Goal: Task Accomplishment & Management: Manage account settings

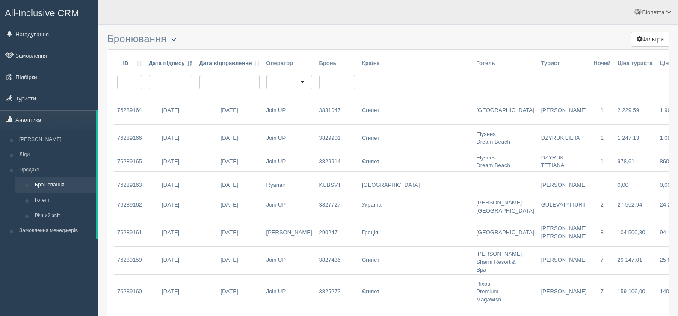
click at [180, 38] on button "button" at bounding box center [173, 40] width 15 height 10
click at [189, 76] on link "Налаштування таблиці" at bounding box center [205, 75] width 77 height 14
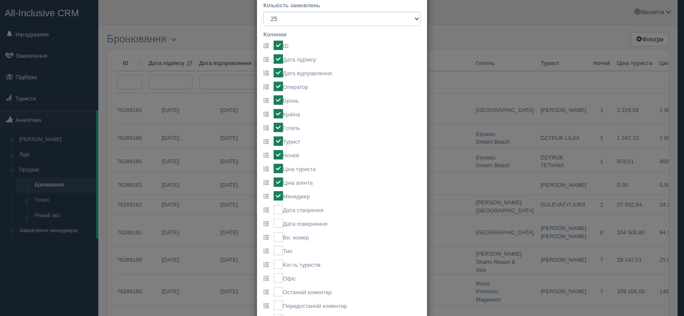
scroll to position [86, 0]
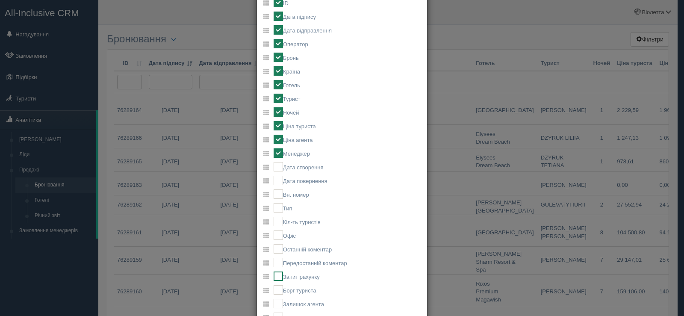
click at [275, 274] on ins at bounding box center [278, 275] width 9 height 9
checkbox input "true"
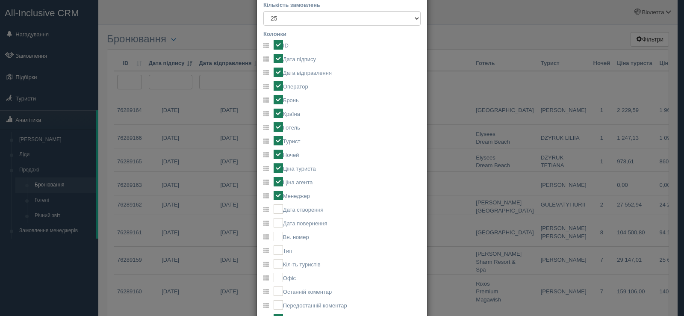
scroll to position [43, 0]
click at [276, 74] on ins at bounding box center [278, 72] width 9 height 9
checkbox input "false"
click at [274, 87] on ins at bounding box center [278, 86] width 9 height 9
checkbox input "false"
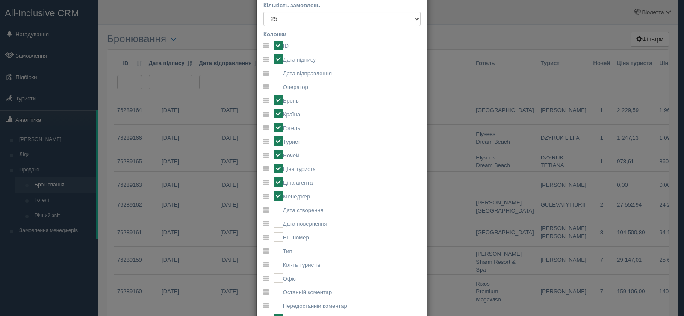
click at [274, 100] on ins at bounding box center [278, 99] width 9 height 9
checkbox input "false"
click at [274, 112] on ins at bounding box center [278, 113] width 9 height 9
checkbox input "false"
click at [277, 126] on ins at bounding box center [278, 127] width 9 height 9
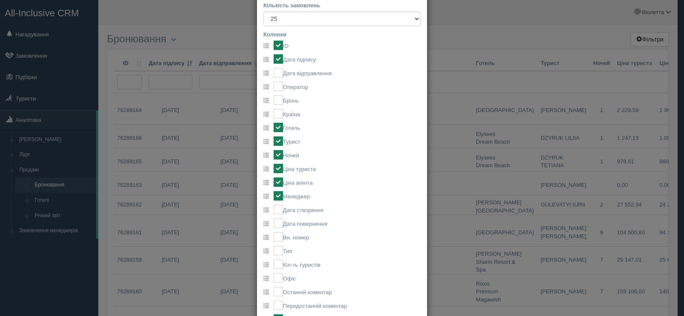
checkbox input "false"
click at [278, 139] on ins at bounding box center [278, 140] width 9 height 9
checkbox input "false"
click at [278, 157] on ins at bounding box center [278, 154] width 9 height 9
checkbox input "false"
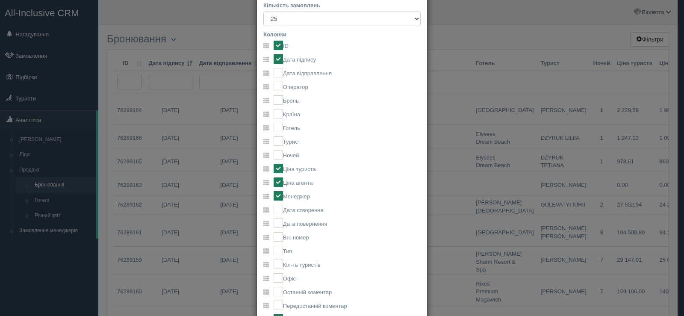
click at [281, 171] on label "Ціна туриста" at bounding box center [295, 168] width 42 height 9
checkbox input "false"
click at [277, 180] on ins at bounding box center [278, 181] width 9 height 9
checkbox input "false"
click at [274, 195] on ins at bounding box center [278, 195] width 9 height 9
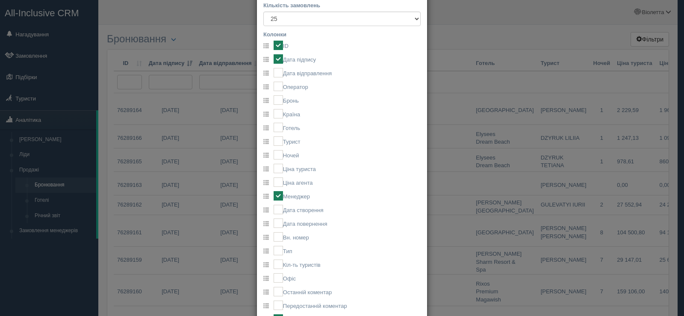
checkbox input "false"
click at [275, 237] on ins at bounding box center [278, 236] width 9 height 9
checkbox input "true"
click at [278, 68] on ins at bounding box center [278, 72] width 9 height 9
checkbox input "true"
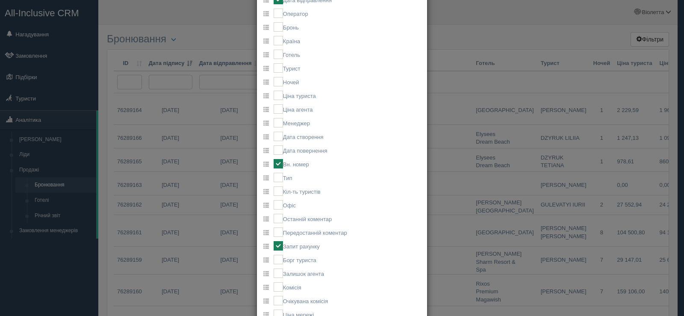
scroll to position [62, 0]
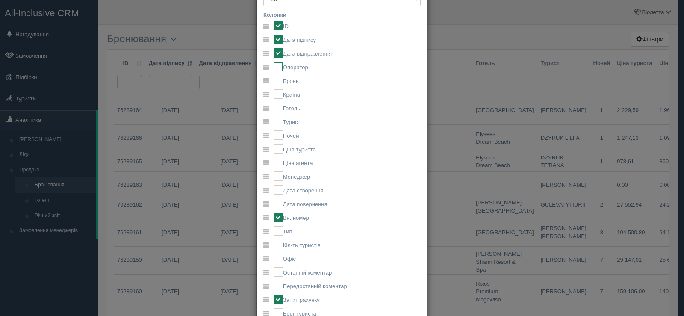
click at [276, 66] on ins at bounding box center [278, 66] width 9 height 9
checkbox input "true"
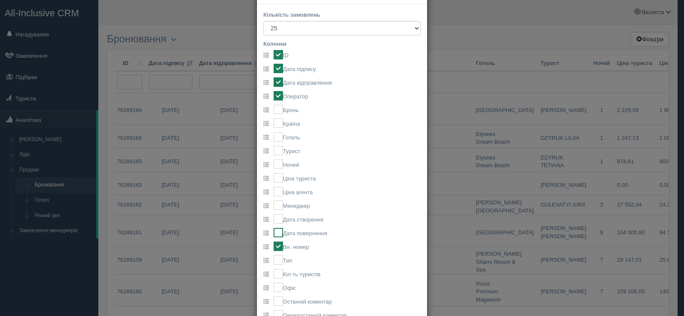
scroll to position [20, 0]
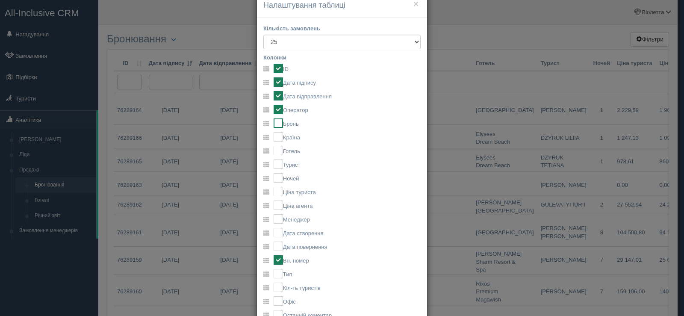
click at [277, 126] on ins at bounding box center [278, 122] width 9 height 9
checkbox input "true"
click at [274, 205] on ins at bounding box center [278, 205] width 9 height 9
checkbox input "true"
click at [275, 219] on ins at bounding box center [278, 218] width 9 height 9
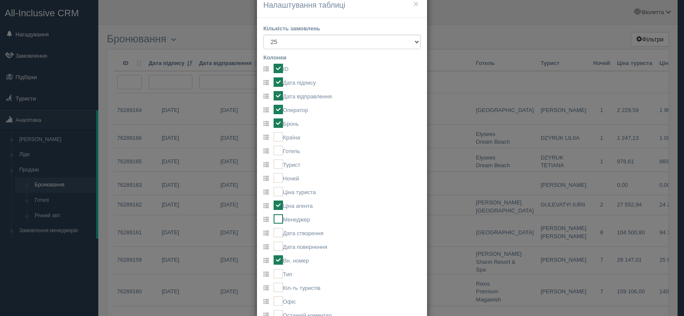
checkbox input "true"
click at [275, 234] on ins at bounding box center [278, 232] width 9 height 9
checkbox input "true"
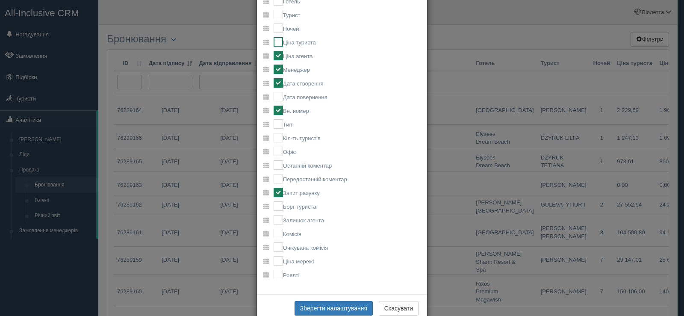
scroll to position [191, 0]
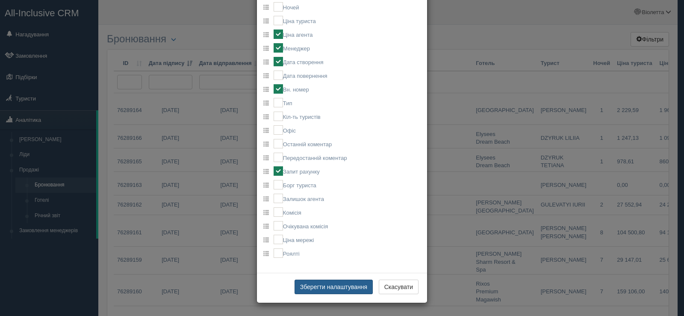
click at [340, 287] on button "Зберегти налаштування" at bounding box center [334, 287] width 78 height 15
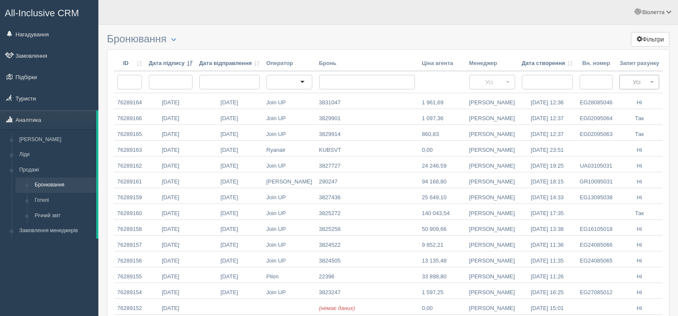
click at [652, 79] on button "Усі" at bounding box center [639, 82] width 40 height 15
click at [636, 109] on span "Так" at bounding box center [632, 112] width 9 height 8
select select "true"
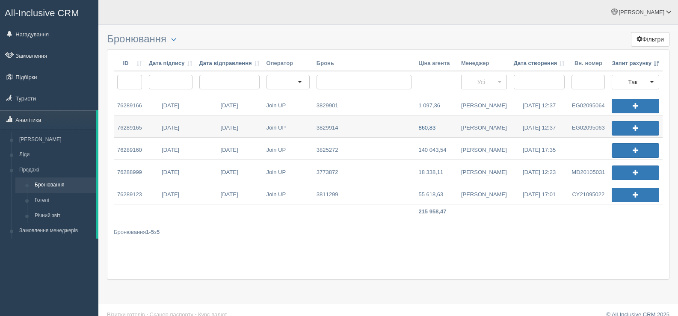
click at [433, 127] on link "860,83" at bounding box center [436, 126] width 42 height 22
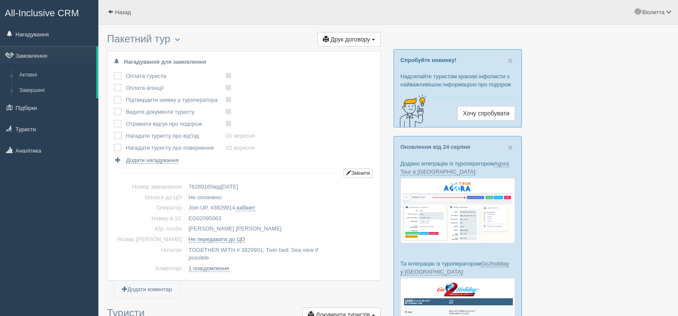
drag, startPoint x: 174, startPoint y: 215, endPoint x: 210, endPoint y: 219, distance: 36.6
click at [216, 221] on td "EG02095063" at bounding box center [279, 218] width 189 height 11
copy td "EG02095063"
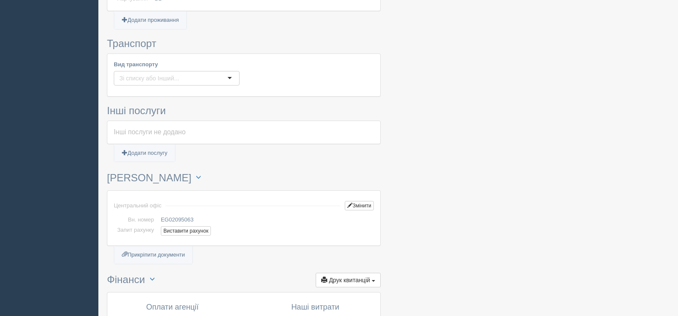
scroll to position [513, 0]
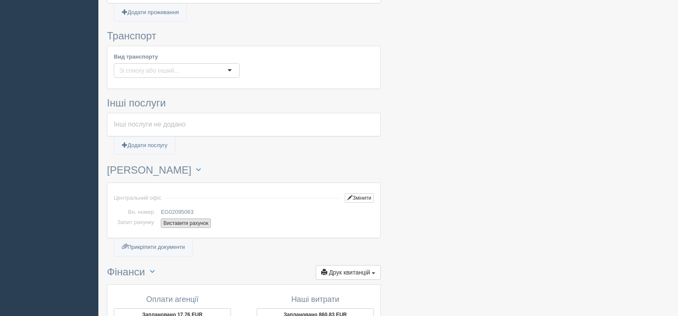
click at [197, 224] on button "Виставити рахунок" at bounding box center [186, 222] width 50 height 9
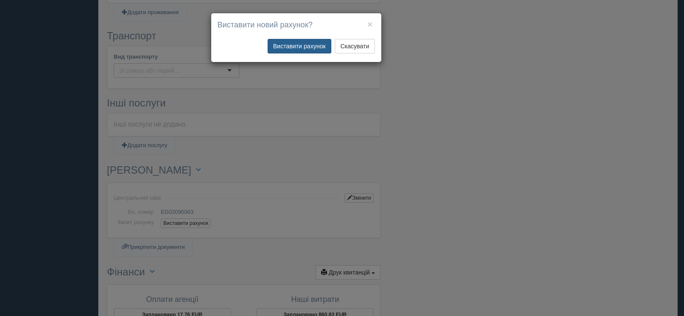
click at [310, 47] on button "Виставити рахунок" at bounding box center [300, 46] width 64 height 15
click at [303, 44] on button "Виставити рахунок" at bounding box center [300, 46] width 64 height 15
click at [527, 120] on div "× Виставити новий рахунок? Виставити рахунок Скасувати" at bounding box center [342, 158] width 684 height 316
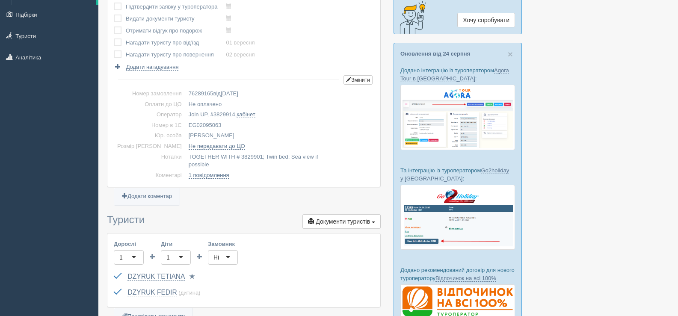
scroll to position [0, 0]
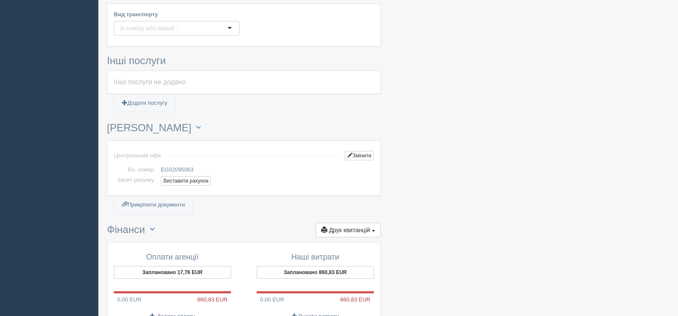
scroll to position [556, 0]
click at [187, 180] on button "Виставити рахунок" at bounding box center [186, 180] width 50 height 9
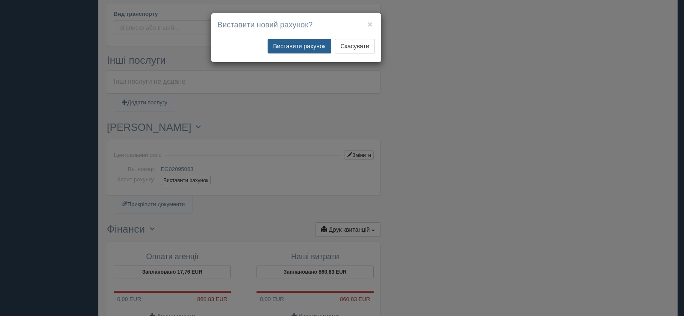
click at [305, 46] on button "Виставити рахунок" at bounding box center [300, 46] width 64 height 15
click at [367, 24] on h4 "Виставити новий рахунок?" at bounding box center [296, 25] width 157 height 11
click at [355, 50] on button "Скасувати" at bounding box center [355, 46] width 40 height 15
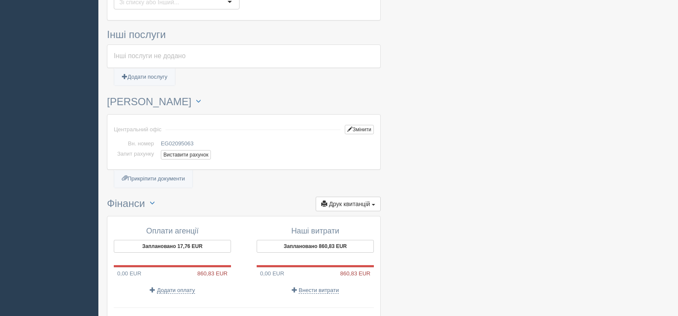
scroll to position [667, 0]
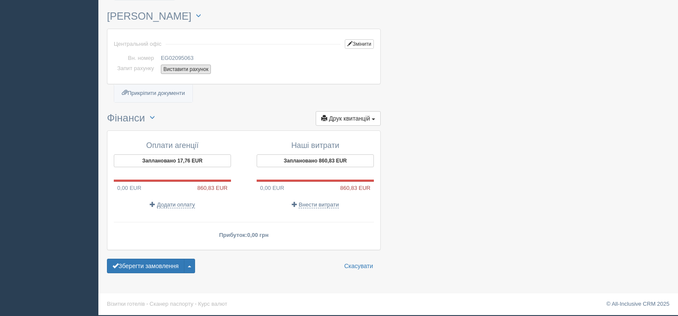
click at [184, 70] on button "Виставити рахунок" at bounding box center [186, 69] width 50 height 9
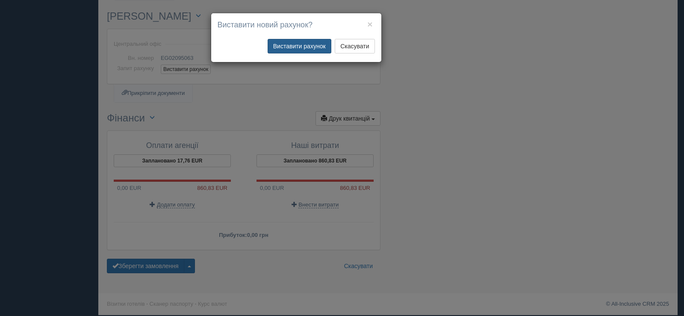
click at [301, 47] on button "Виставити рахунок" at bounding box center [300, 46] width 64 height 15
click at [295, 45] on button "Виставити рахунок" at bounding box center [300, 46] width 64 height 15
click at [304, 47] on button "Виставити рахунок" at bounding box center [300, 46] width 64 height 15
click at [371, 23] on button "×" at bounding box center [369, 24] width 5 height 9
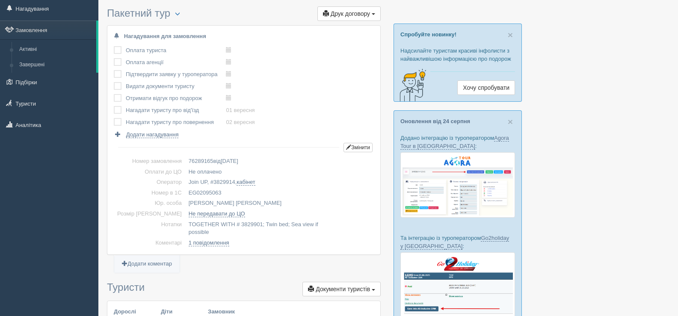
scroll to position [0, 0]
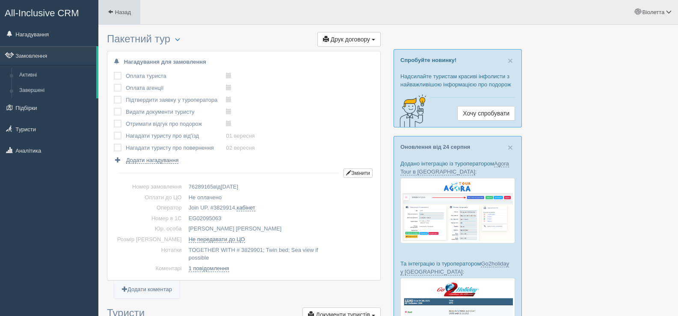
click at [110, 9] on span at bounding box center [111, 12] width 6 height 6
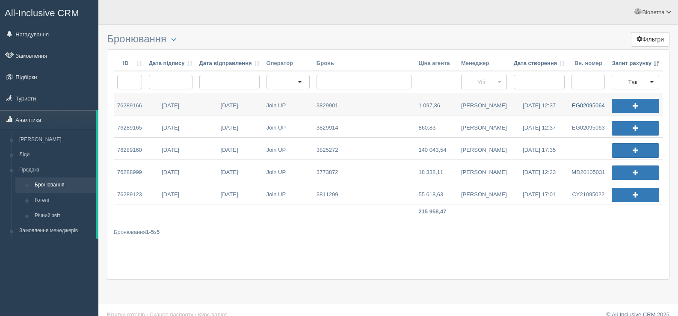
click at [581, 104] on link "EG02095064" at bounding box center [588, 104] width 40 height 22
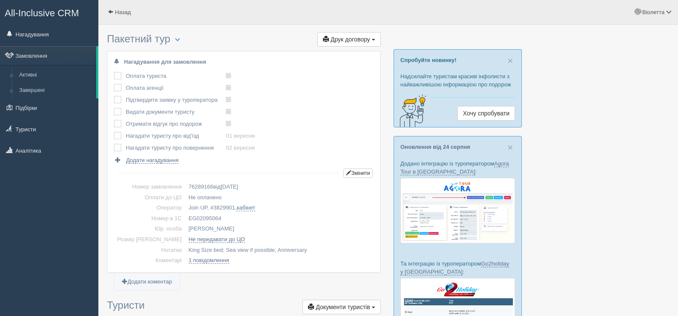
drag, startPoint x: 206, startPoint y: 218, endPoint x: 175, endPoint y: 213, distance: 31.9
click at [185, 213] on td "EG02095064" at bounding box center [279, 218] width 189 height 11
copy td "EG02095064"
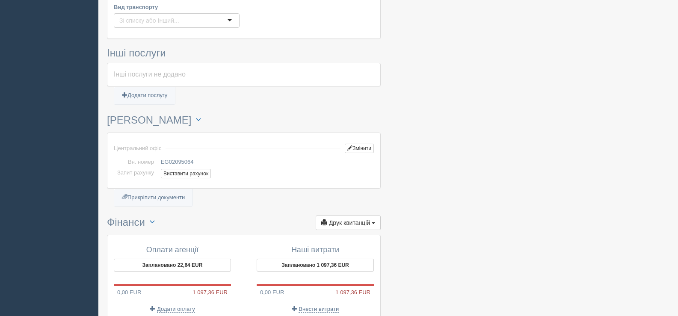
scroll to position [556, 0]
click at [186, 172] on button "Виставити рахунок" at bounding box center [186, 172] width 50 height 9
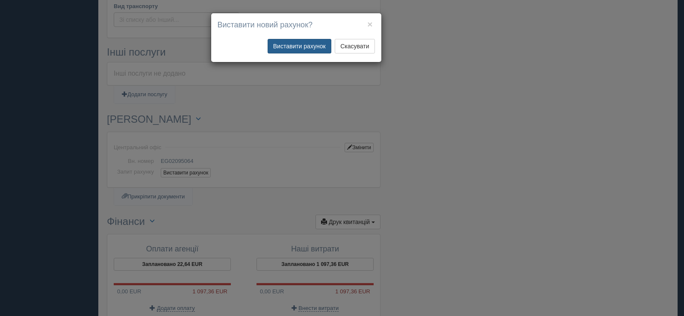
click at [305, 43] on button "Виставити рахунок" at bounding box center [300, 46] width 64 height 15
click at [304, 47] on button "Виставити рахунок" at bounding box center [300, 46] width 64 height 15
click at [297, 45] on button "Виставити рахунок" at bounding box center [300, 46] width 64 height 15
click at [300, 46] on button "Виставити рахунок" at bounding box center [300, 46] width 64 height 15
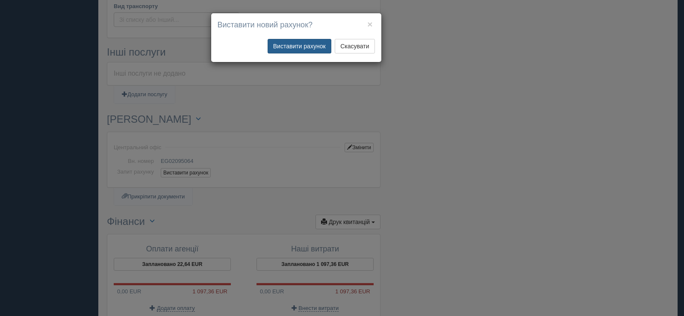
click at [313, 45] on button "Виставити рахунок" at bounding box center [300, 46] width 64 height 15
click at [369, 21] on button "×" at bounding box center [369, 24] width 5 height 9
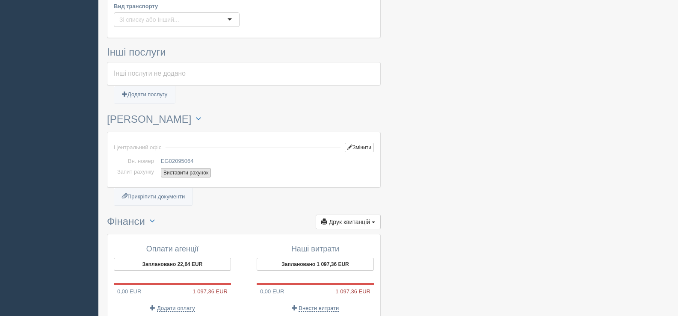
click at [182, 172] on button "Виставити рахунок" at bounding box center [186, 172] width 50 height 9
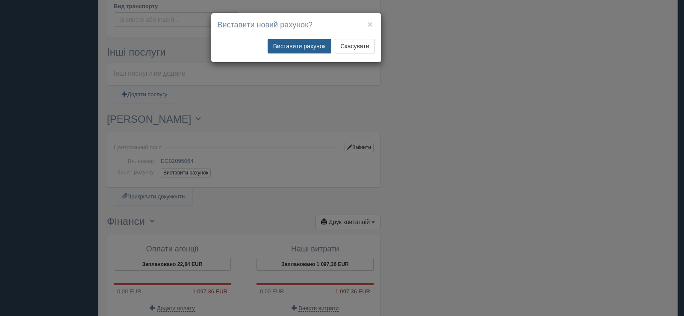
click at [299, 47] on button "Виставити рахунок" at bounding box center [300, 46] width 64 height 15
click at [471, 215] on div "× Виставити новий рахунок? Виставити рахунок Скасувати" at bounding box center [342, 158] width 684 height 316
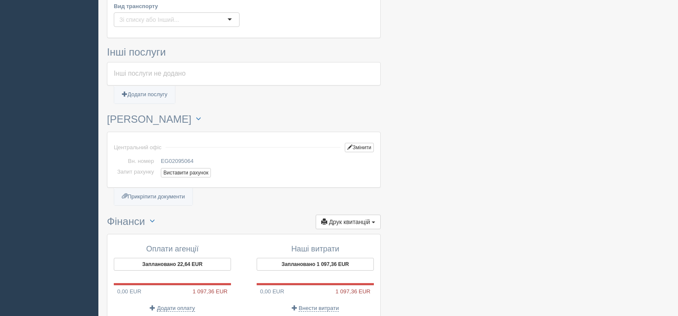
scroll to position [428, 0]
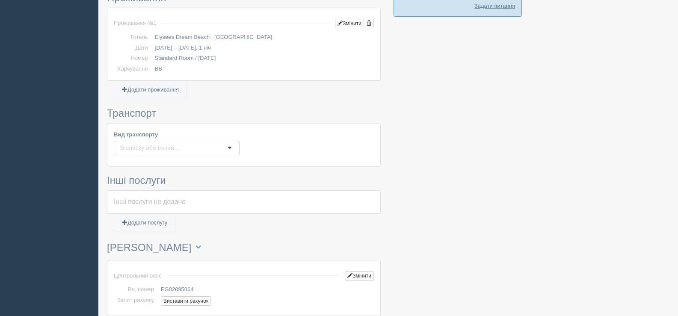
click at [596, 148] on div at bounding box center [388, 55] width 562 height 907
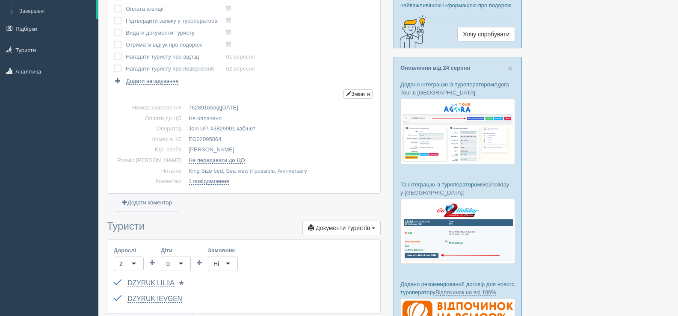
scroll to position [0, 0]
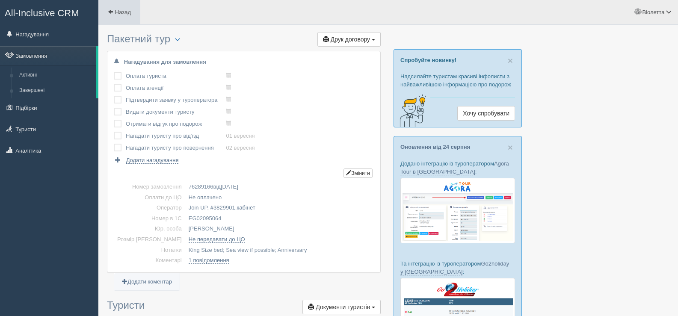
click at [109, 9] on span at bounding box center [111, 12] width 6 height 6
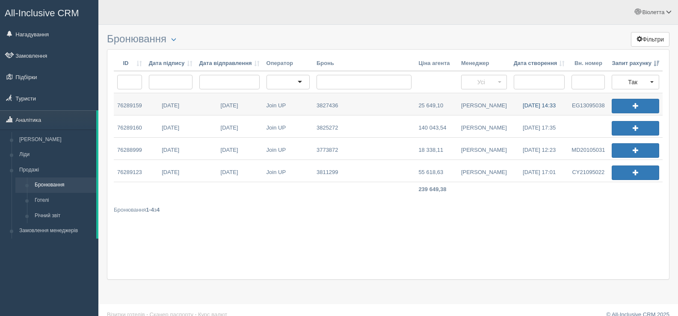
click at [537, 106] on link "[DATE] 14:33" at bounding box center [539, 104] width 58 height 22
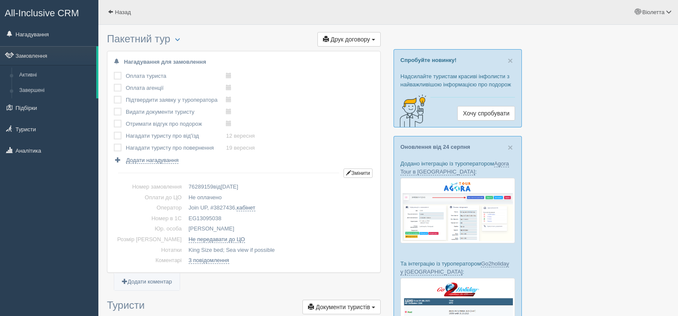
drag, startPoint x: 172, startPoint y: 216, endPoint x: 215, endPoint y: 220, distance: 43.4
click at [215, 220] on td "EG13095038" at bounding box center [279, 218] width 189 height 11
copy td "EG13095038"
click at [107, 10] on link "Назад" at bounding box center [119, 12] width 42 height 24
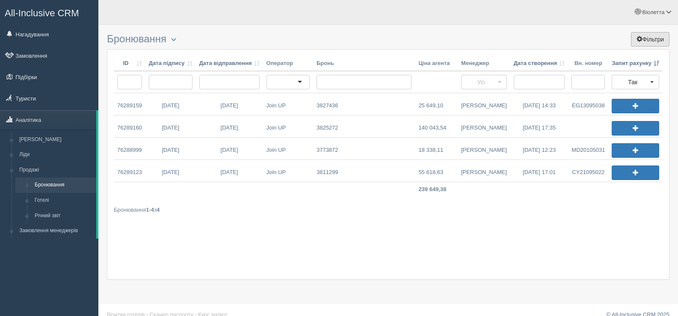
click at [657, 39] on button "Фільтри" at bounding box center [650, 39] width 38 height 15
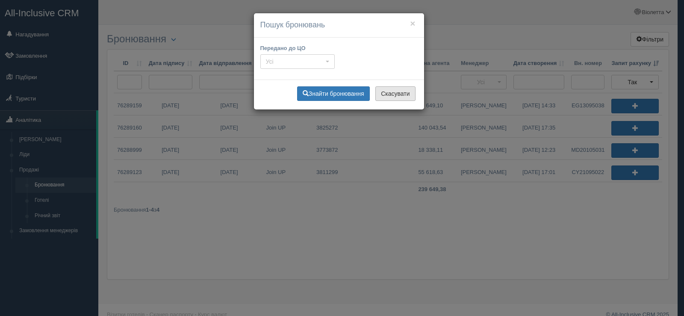
click at [392, 97] on button "Скасувати" at bounding box center [395, 93] width 40 height 15
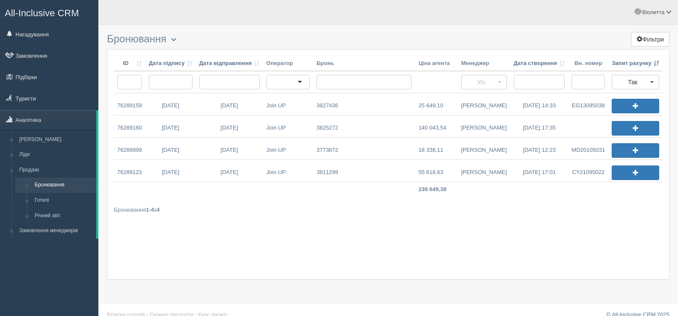
click at [176, 38] on span "button" at bounding box center [173, 39] width 5 height 5
click at [186, 74] on link "Налаштування таблиці" at bounding box center [205, 75] width 77 height 14
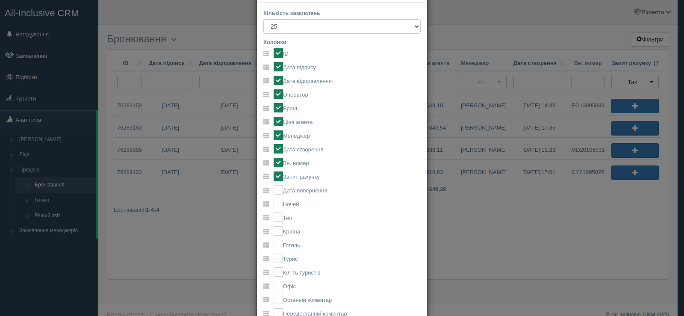
scroll to position [20, 0]
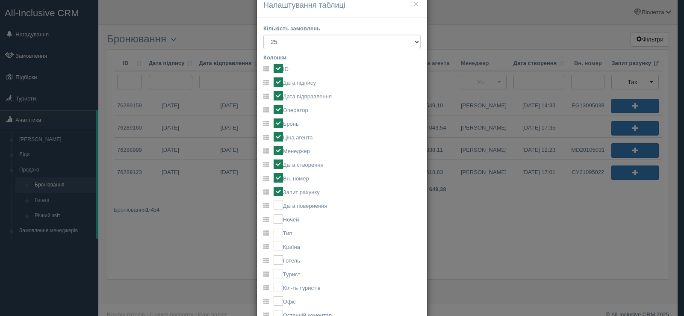
click at [263, 68] on span at bounding box center [266, 69] width 6 height 6
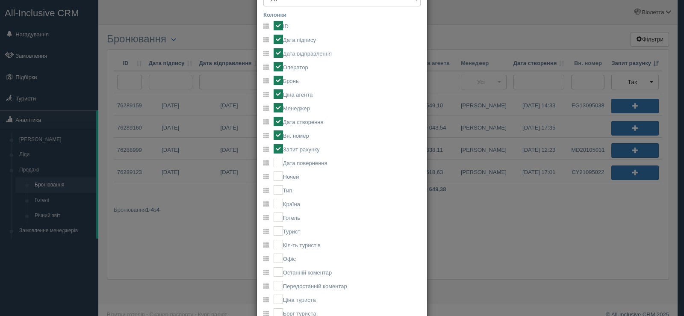
scroll to position [0, 0]
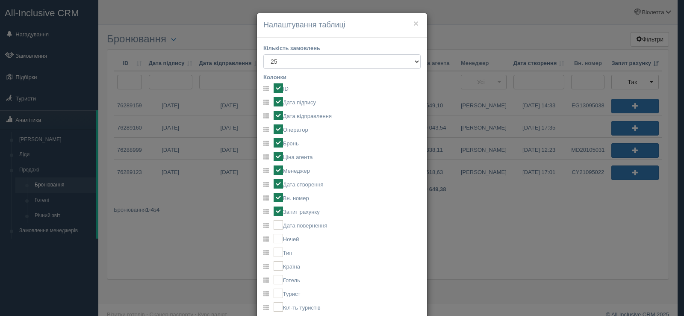
click at [413, 60] on select "25 50 100" at bounding box center [341, 61] width 157 height 15
click at [413, 23] on button "×" at bounding box center [415, 23] width 5 height 9
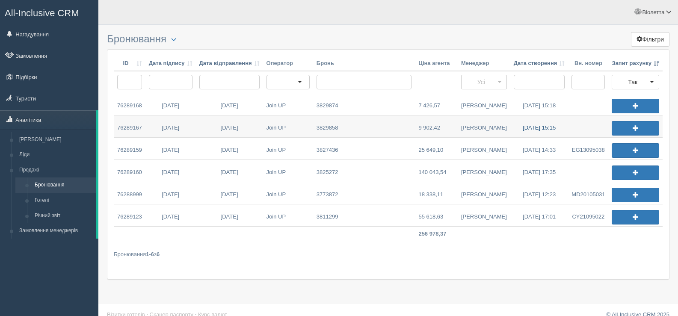
click at [526, 127] on link "27.08.2025 15:15" at bounding box center [539, 126] width 58 height 22
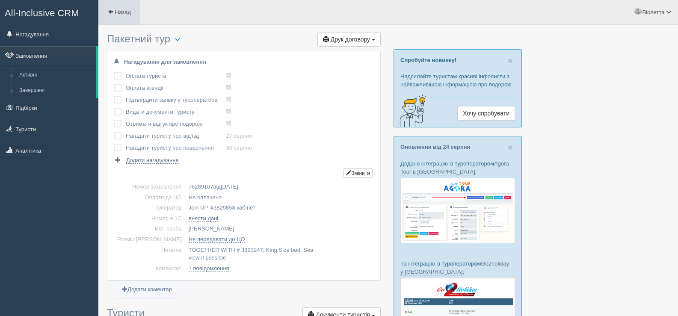
click at [110, 9] on span at bounding box center [111, 12] width 6 height 6
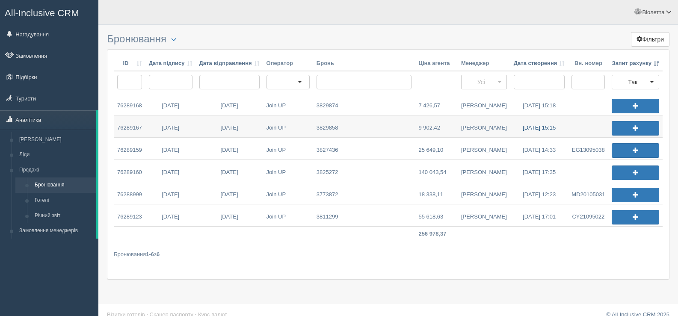
click at [531, 124] on link "[DATE] 15:15" at bounding box center [539, 126] width 58 height 22
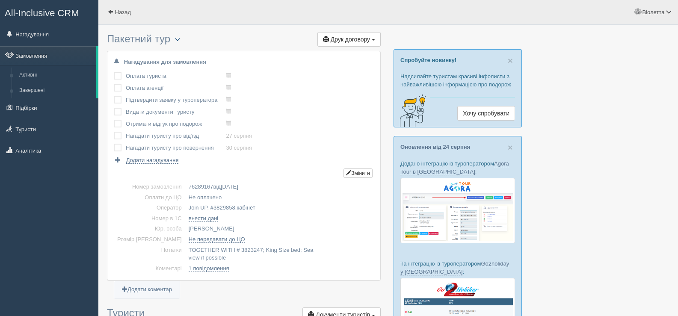
click at [180, 38] on span "button" at bounding box center [177, 39] width 5 height 5
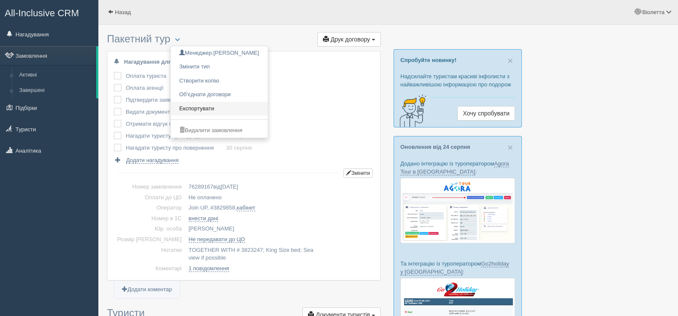
click at [205, 108] on link "Експортувати" at bounding box center [219, 109] width 97 height 14
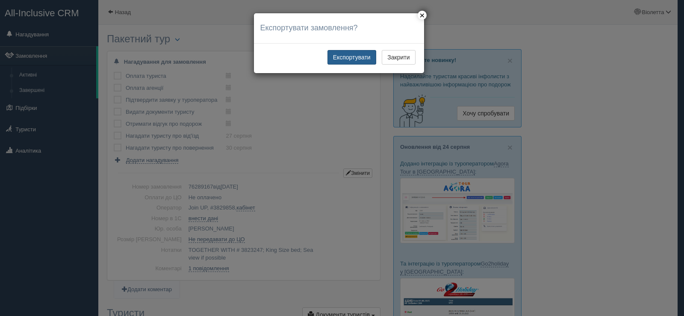
click at [342, 58] on button "Експортувати" at bounding box center [351, 57] width 49 height 15
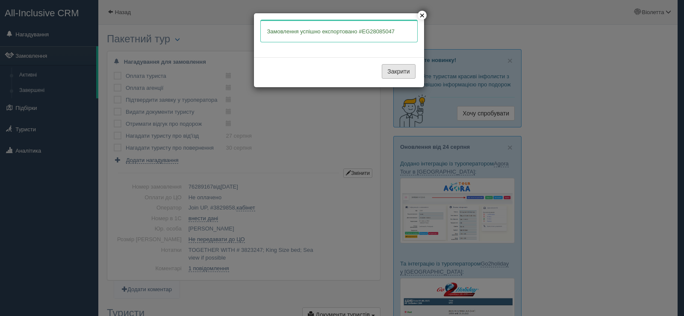
click at [395, 71] on button "Закрити" at bounding box center [398, 71] width 33 height 15
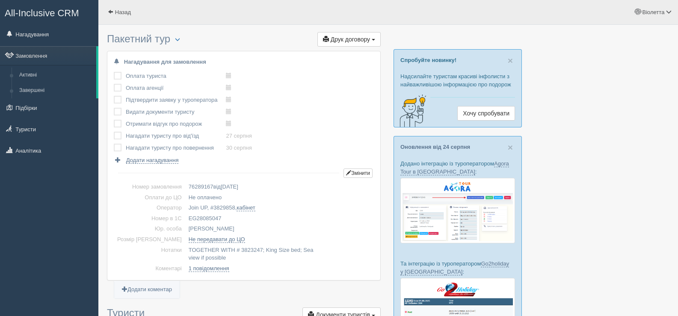
drag, startPoint x: 206, startPoint y: 217, endPoint x: 173, endPoint y: 215, distance: 33.0
click at [185, 215] on td "EG28085047" at bounding box center [279, 218] width 189 height 11
copy td "EG28085047"
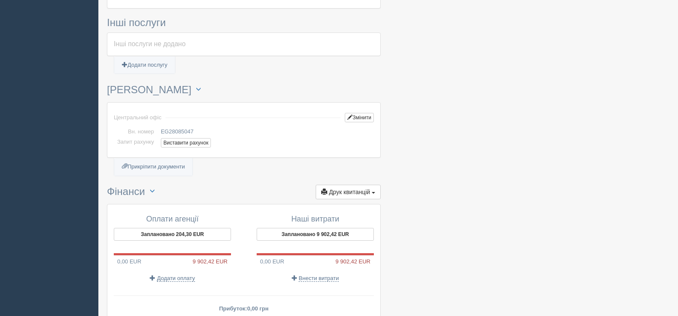
scroll to position [599, 0]
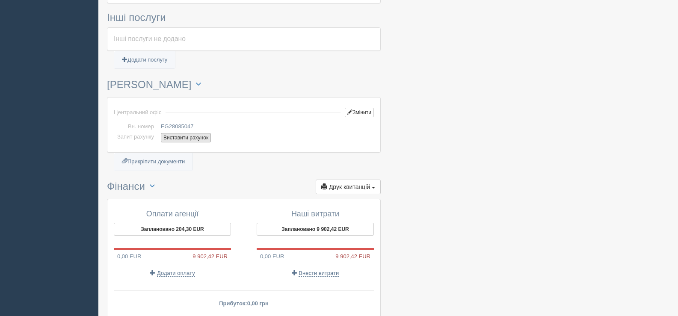
click at [178, 136] on button "Виставити рахунок" at bounding box center [186, 137] width 50 height 9
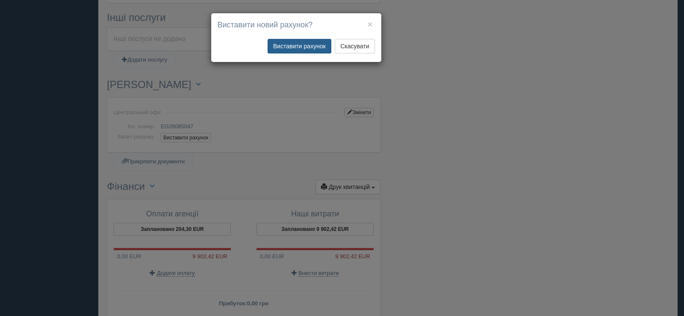
click at [314, 45] on button "Виставити рахунок" at bounding box center [300, 46] width 64 height 15
click at [310, 47] on button "Виставити рахунок" at bounding box center [300, 46] width 64 height 15
click at [311, 46] on button "Виставити рахунок" at bounding box center [300, 46] width 64 height 15
click at [371, 24] on button "×" at bounding box center [369, 24] width 5 height 9
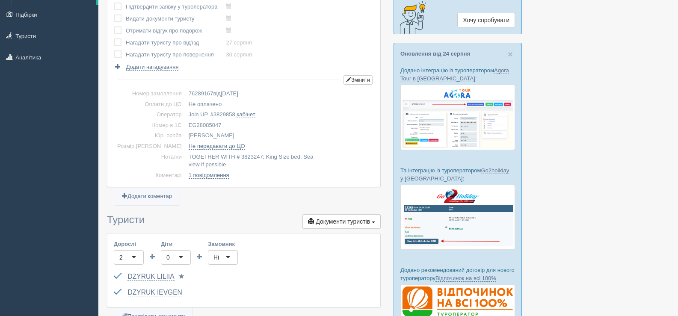
scroll to position [0, 0]
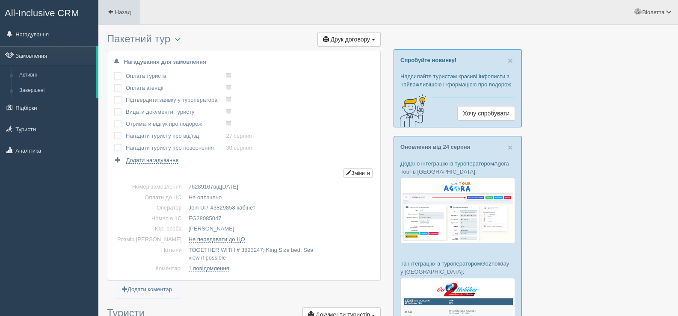
click at [109, 11] on span at bounding box center [111, 12] width 6 height 6
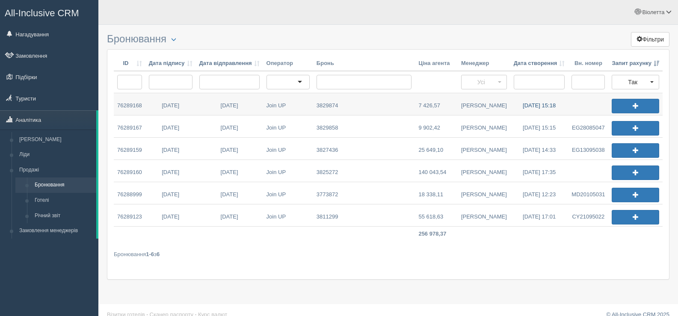
click at [530, 104] on link "[DATE] 15:18" at bounding box center [539, 104] width 58 height 22
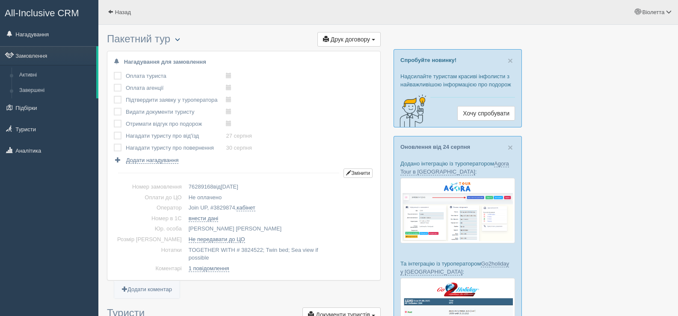
click at [177, 38] on button "button" at bounding box center [177, 40] width 15 height 10
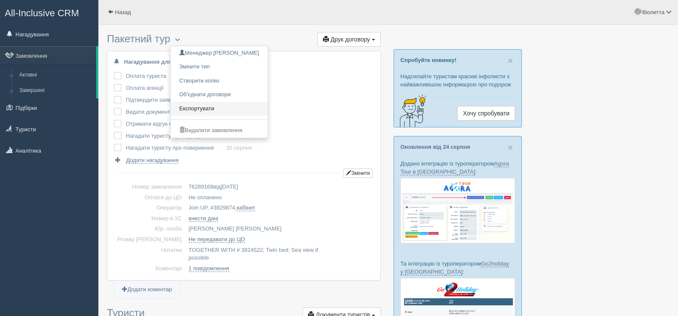
click at [202, 108] on link "Експортувати" at bounding box center [219, 109] width 97 height 14
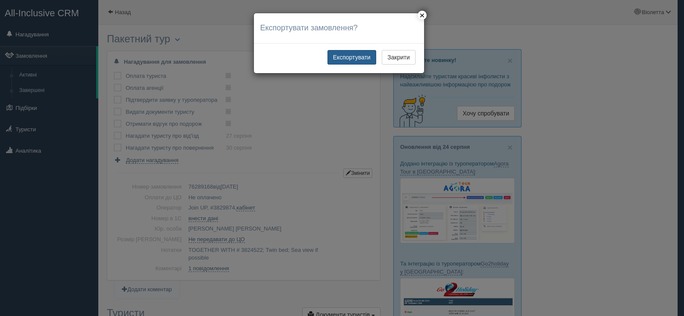
click at [349, 57] on button "Експортувати" at bounding box center [351, 57] width 49 height 15
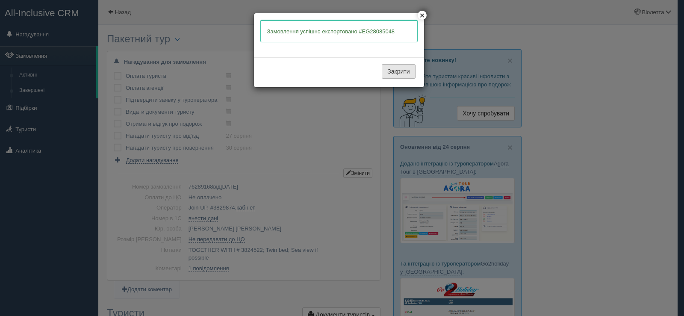
click at [395, 70] on button "Закрити" at bounding box center [398, 71] width 33 height 15
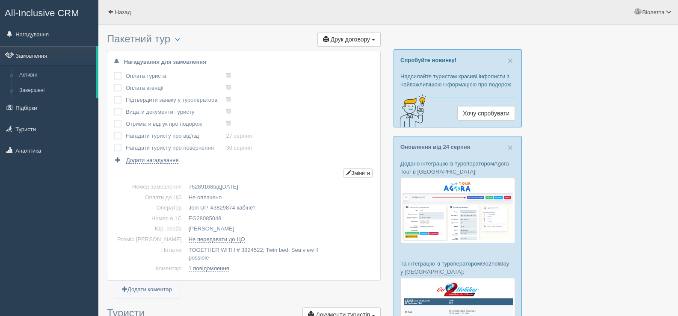
scroll to position [43, 0]
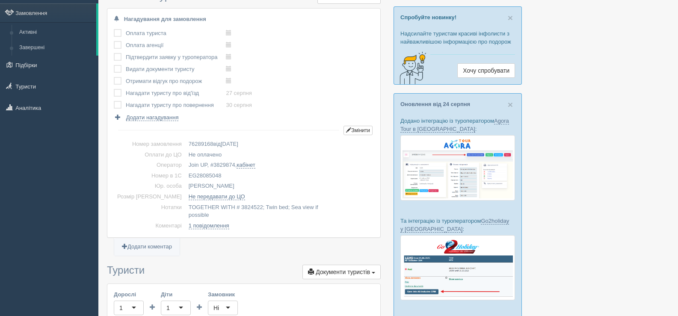
drag, startPoint x: 212, startPoint y: 174, endPoint x: 174, endPoint y: 174, distance: 37.6
click at [185, 174] on td "EG28085048" at bounding box center [279, 176] width 189 height 11
copy td "EG28085048"
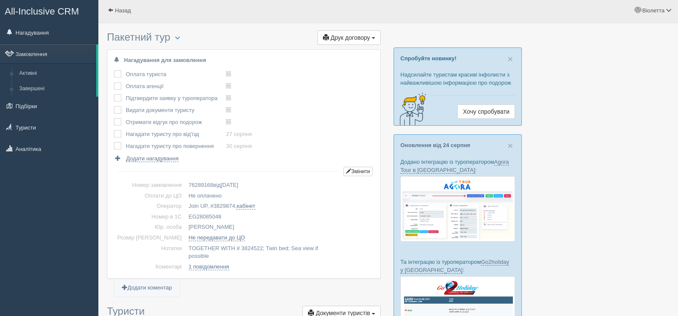
scroll to position [0, 0]
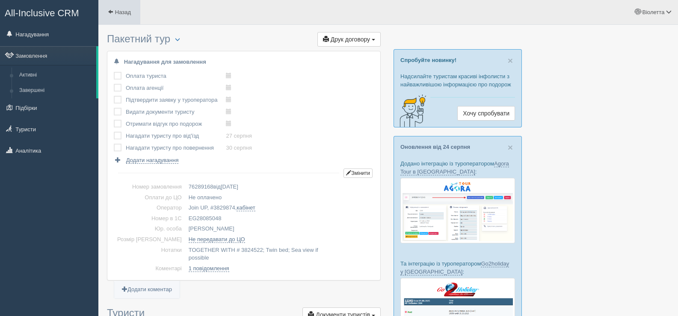
click at [107, 11] on link "Назад" at bounding box center [119, 12] width 42 height 24
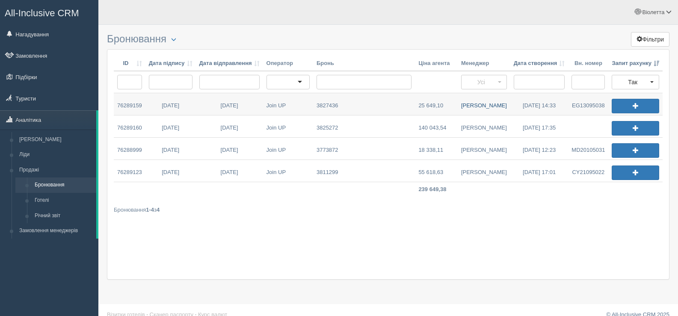
click at [487, 105] on link "Дмитро М." at bounding box center [483, 104] width 53 height 22
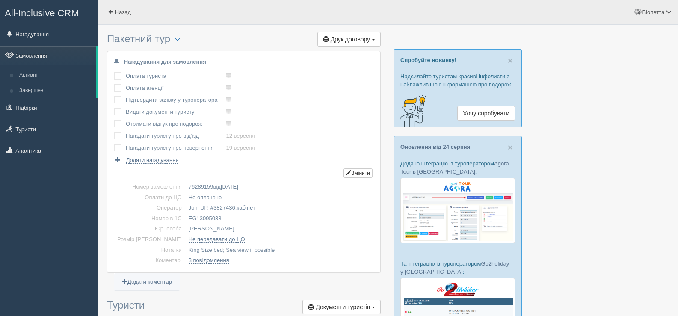
drag, startPoint x: 206, startPoint y: 216, endPoint x: 175, endPoint y: 218, distance: 31.7
click at [185, 218] on td "EG13095038" at bounding box center [279, 218] width 189 height 11
copy td "EG13095038"
click at [112, 12] on span at bounding box center [111, 12] width 6 height 6
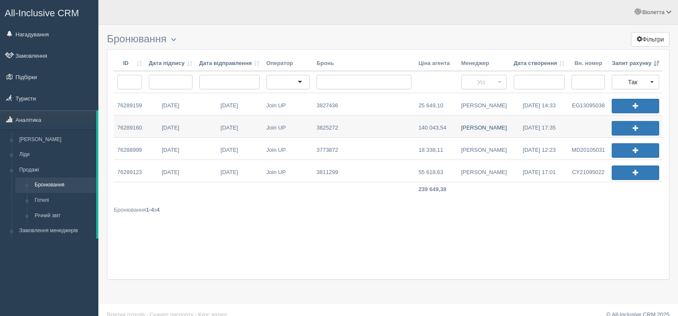
click at [479, 128] on link "Дмитро З." at bounding box center [483, 126] width 53 height 22
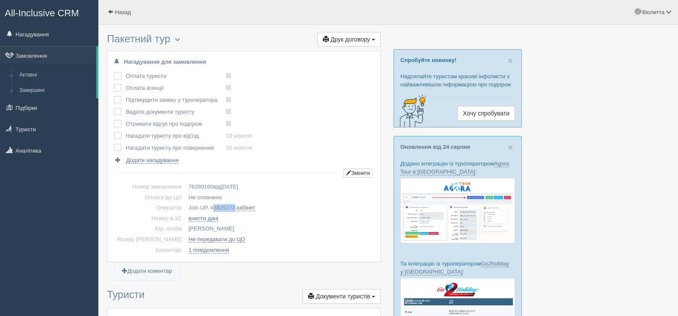
click at [213, 205] on span "3825272" at bounding box center [224, 207] width 22 height 6
click at [112, 9] on span at bounding box center [111, 12] width 6 height 6
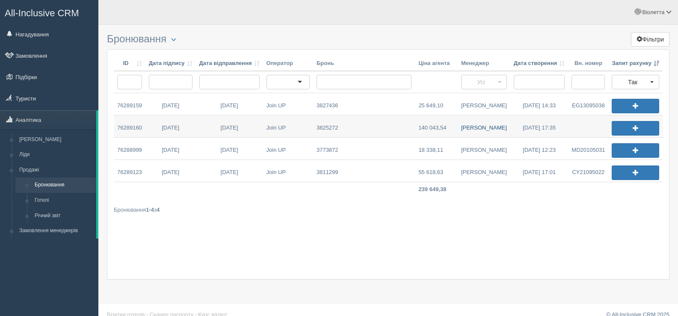
click at [480, 125] on link "[PERSON_NAME]" at bounding box center [483, 126] width 53 height 22
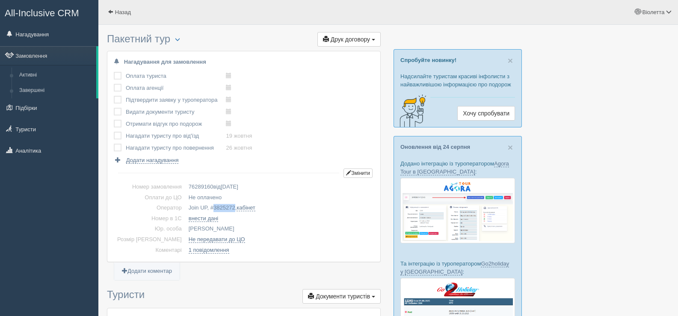
click at [218, 208] on span "3825272" at bounding box center [224, 207] width 22 height 6
click at [109, 9] on span at bounding box center [111, 12] width 6 height 6
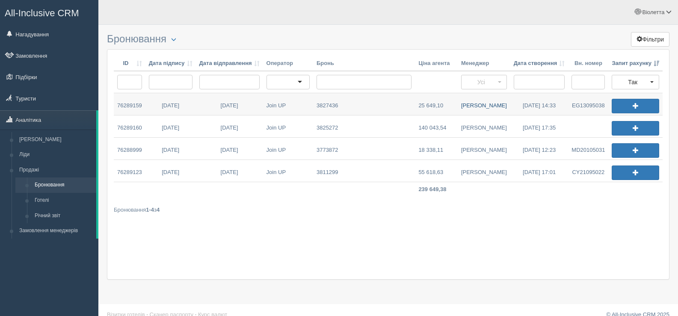
click at [481, 104] on link "[PERSON_NAME]" at bounding box center [483, 104] width 53 height 22
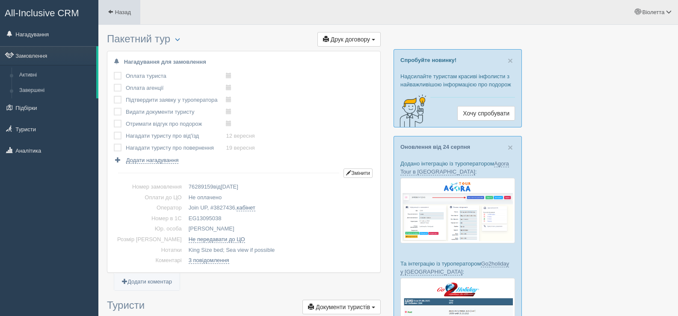
click at [108, 11] on span at bounding box center [111, 12] width 6 height 6
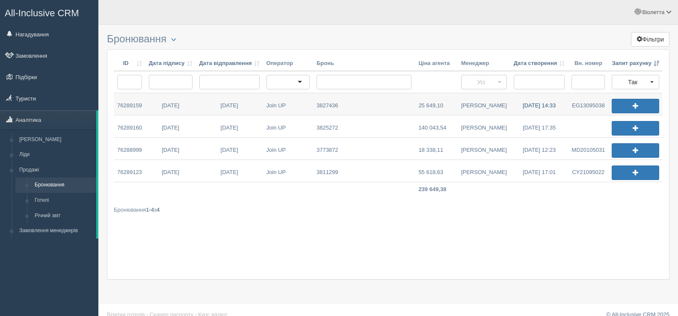
click at [531, 106] on link "25.08.2025 14:33" at bounding box center [539, 104] width 58 height 22
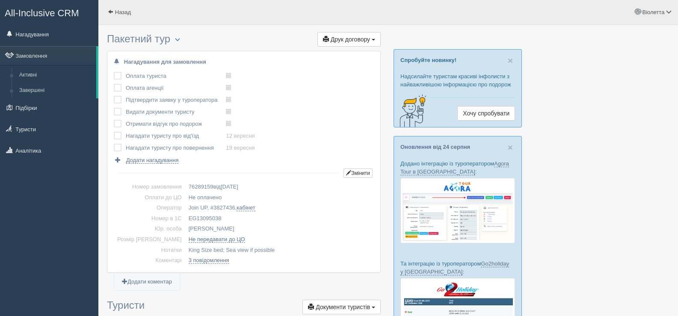
click at [112, 11] on span at bounding box center [111, 12] width 6 height 6
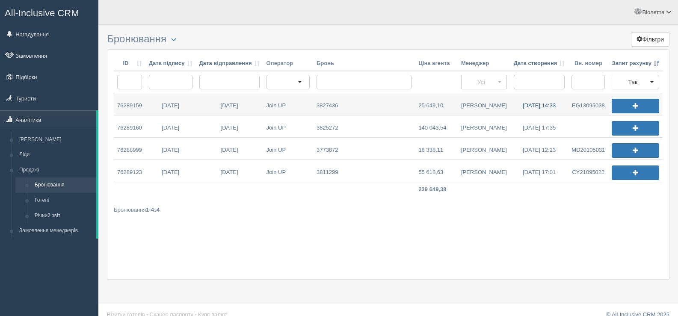
click at [533, 104] on link "[DATE] 14:33" at bounding box center [539, 104] width 58 height 22
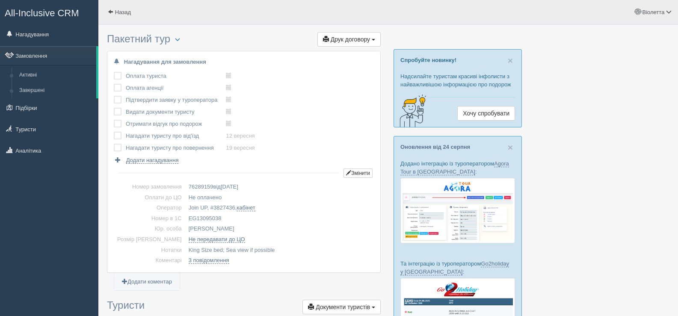
click at [206, 216] on td "EG13095038" at bounding box center [279, 218] width 189 height 11
copy span "3827436"
click at [109, 12] on span at bounding box center [111, 12] width 6 height 6
